Goal: Find specific page/section: Find specific page/section

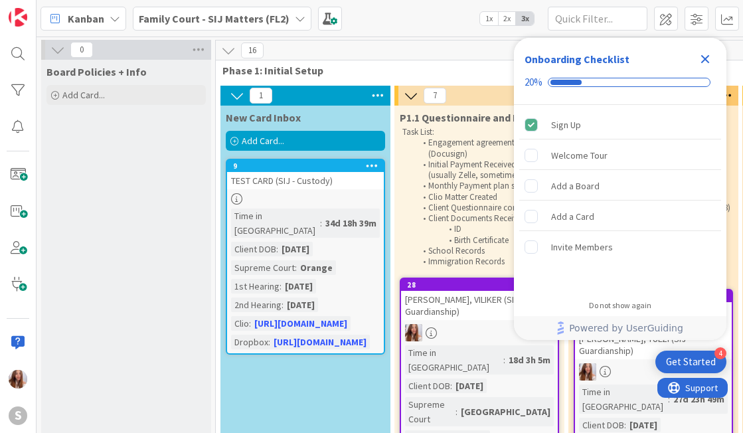
click at [711, 65] on icon "Close Checklist" at bounding box center [705, 59] width 16 height 16
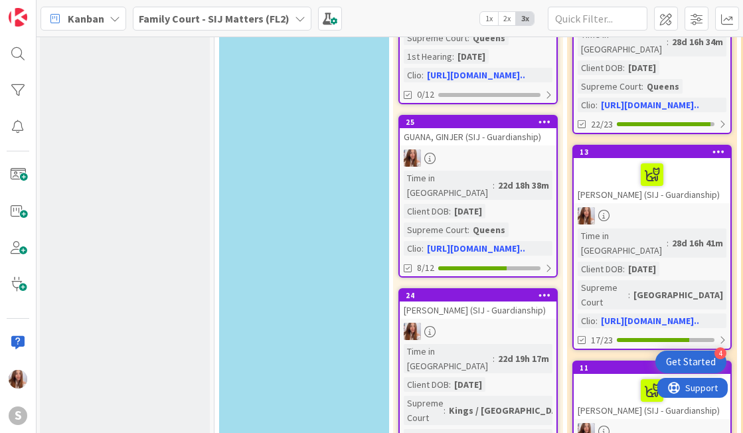
scroll to position [595, 1]
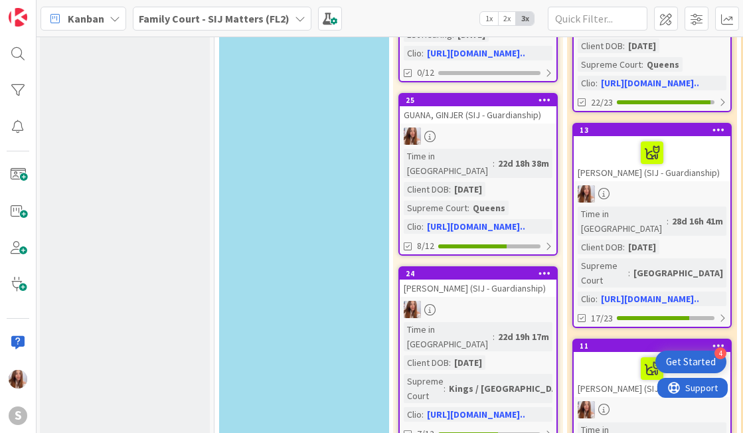
click at [612, 355] on div at bounding box center [652, 369] width 149 height 28
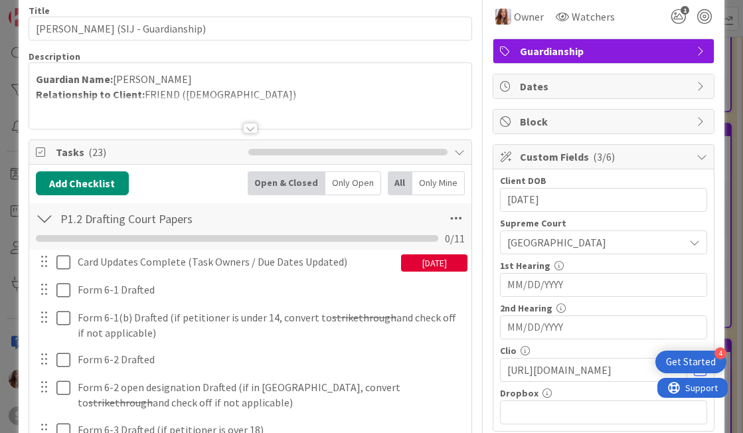
scroll to position [64, 0]
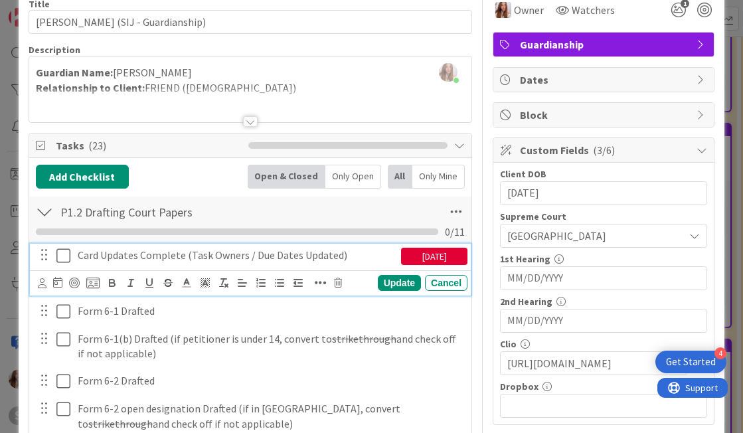
click at [63, 260] on icon at bounding box center [63, 256] width 14 height 16
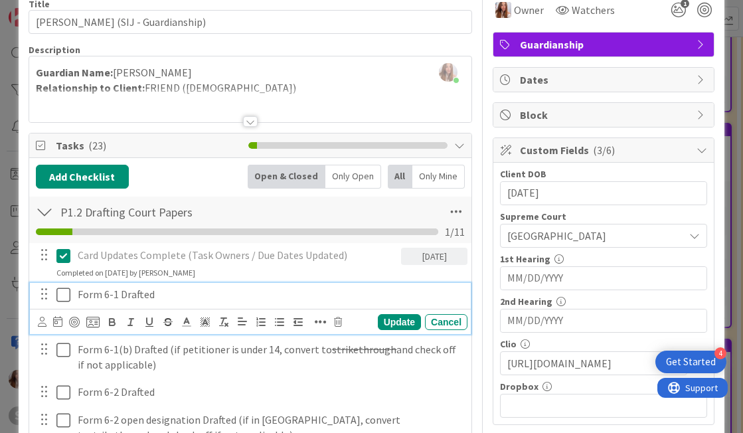
click at [62, 298] on icon at bounding box center [63, 295] width 14 height 16
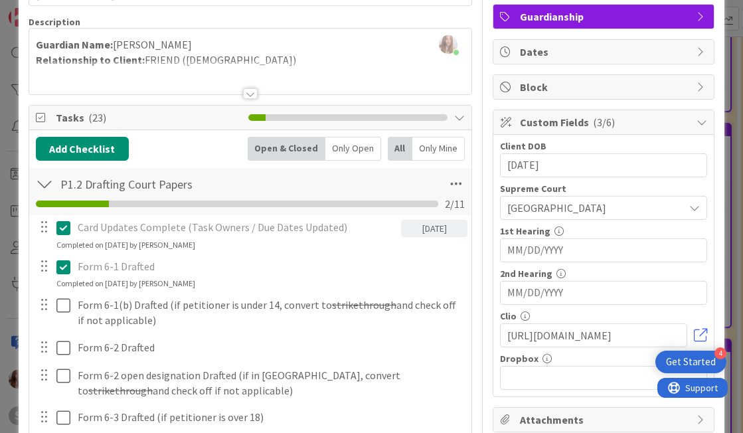
scroll to position [101, 0]
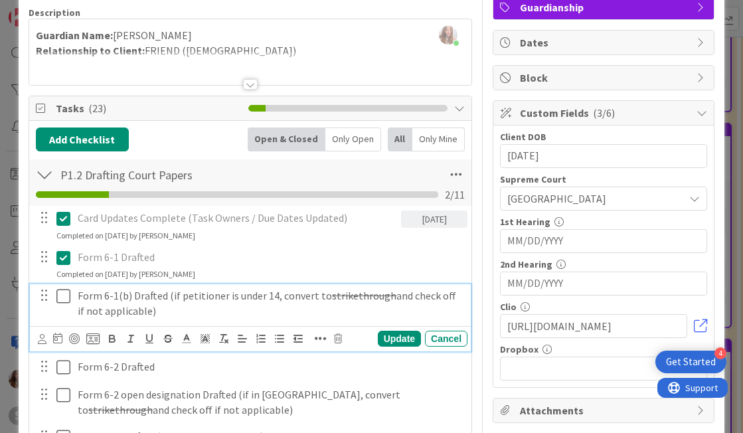
click at [62, 298] on icon at bounding box center [63, 296] width 14 height 16
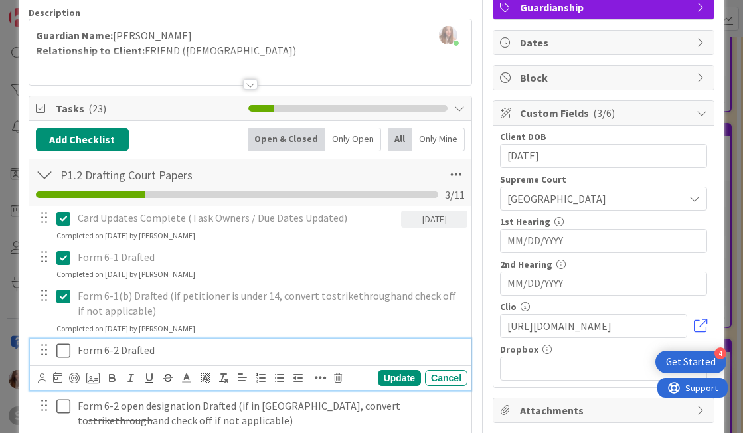
click at [62, 348] on icon at bounding box center [63, 351] width 14 height 16
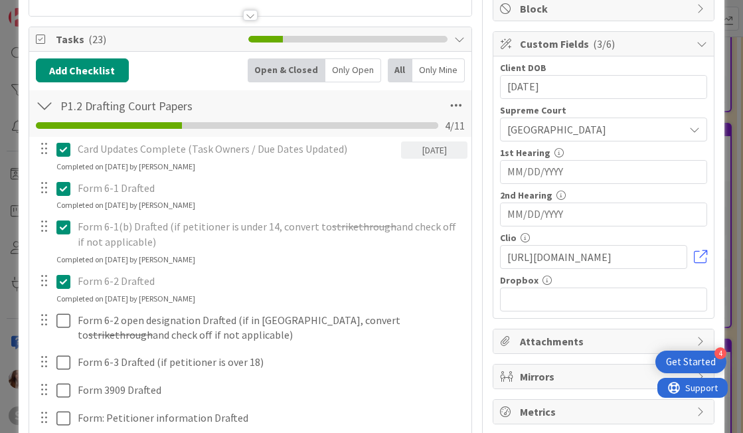
scroll to position [186, 0]
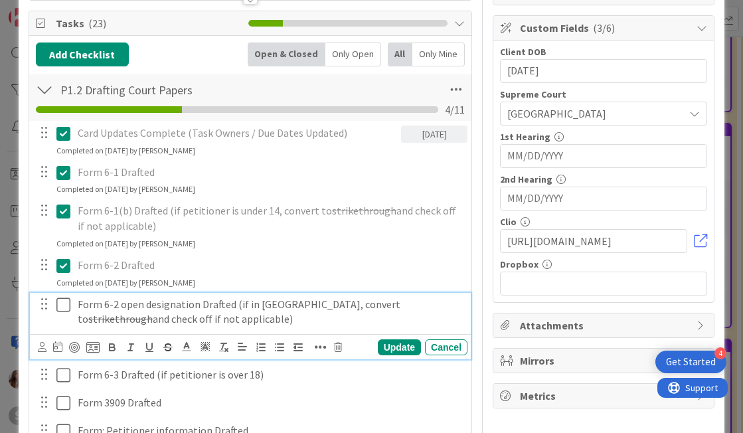
click at [62, 309] on icon at bounding box center [63, 305] width 14 height 16
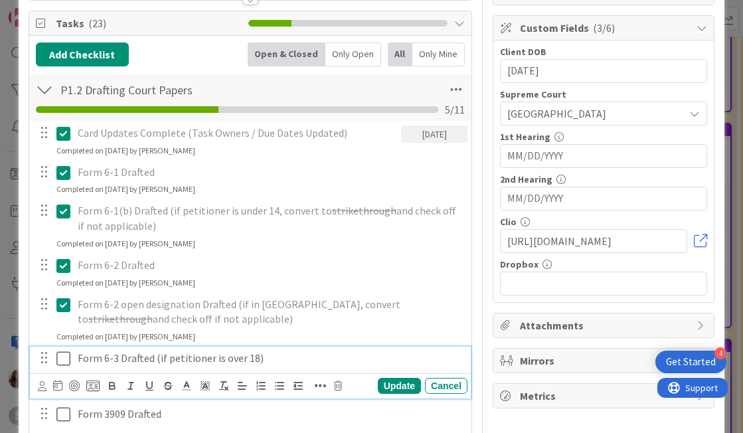
click at [62, 357] on icon at bounding box center [63, 359] width 14 height 16
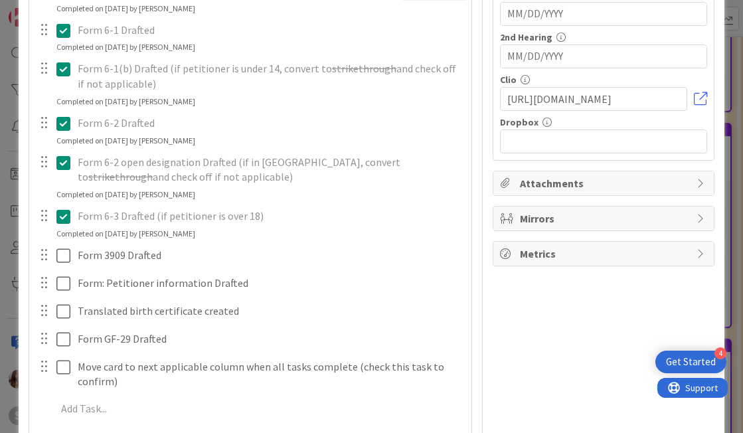
scroll to position [329, 0]
